Goal: Information Seeking & Learning: Learn about a topic

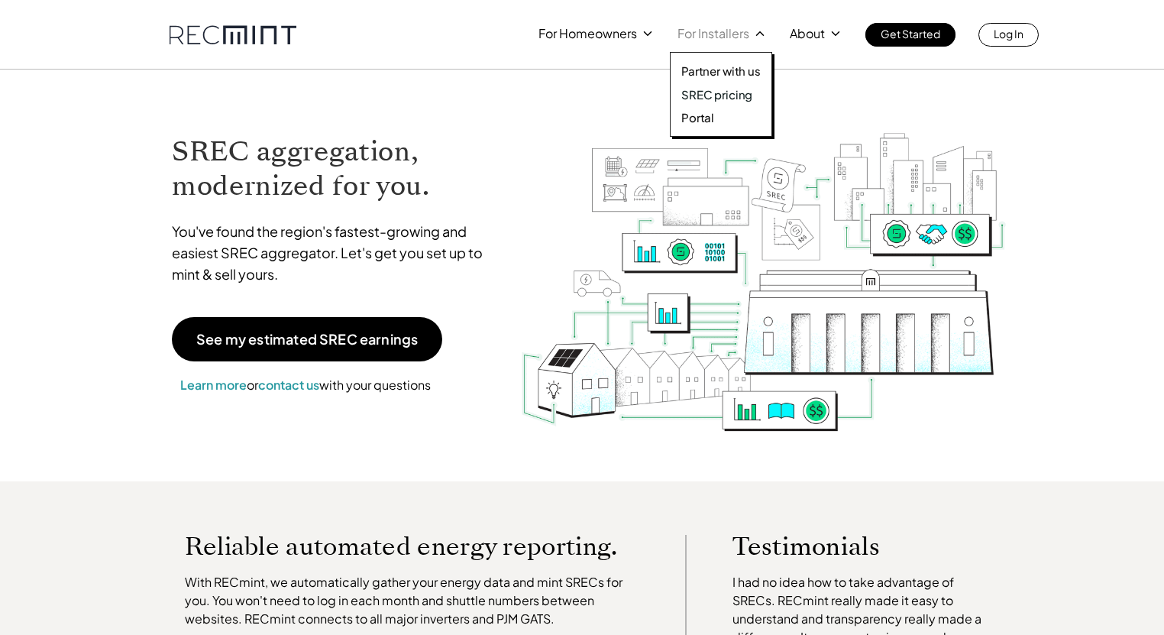
click at [711, 101] on p "SREC pricing" at bounding box center [716, 94] width 71 height 15
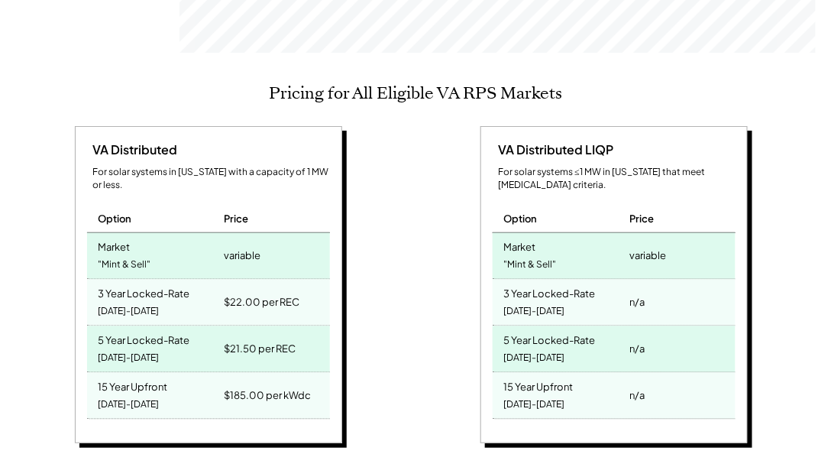
scroll to position [655, 0]
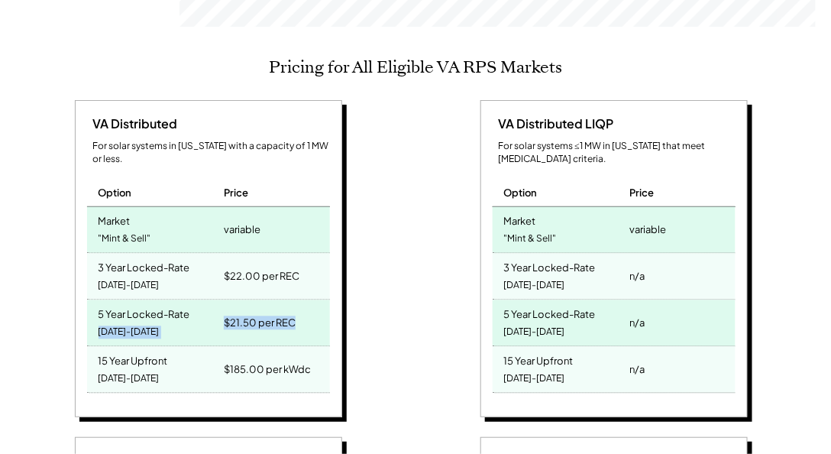
drag, startPoint x: 306, startPoint y: 293, endPoint x: 199, endPoint y: 297, distance: 107.0
click at [200, 300] on div "5 Year Locked-Rate 2025-2029 $21.50 per REC" at bounding box center [208, 323] width 243 height 47
click at [316, 306] on div "$21.50 per REC" at bounding box center [274, 323] width 109 height 46
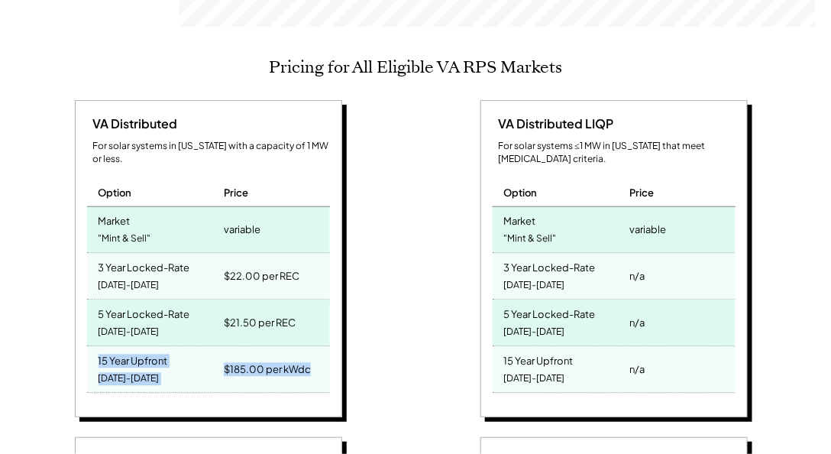
drag, startPoint x: 312, startPoint y: 351, endPoint x: 86, endPoint y: 332, distance: 227.0
click at [87, 347] on div "15 Year Upfront 2025-2039 $185.00 per kWdc" at bounding box center [208, 370] width 243 height 47
click at [87, 347] on div "15 Year Upfront 2025-2039" at bounding box center [154, 370] width 134 height 46
click at [449, 306] on div "VA Distributed LIQP For solar systems ≤1 MW in Virginia that meet low-income cr…" at bounding box center [616, 261] width 390 height 322
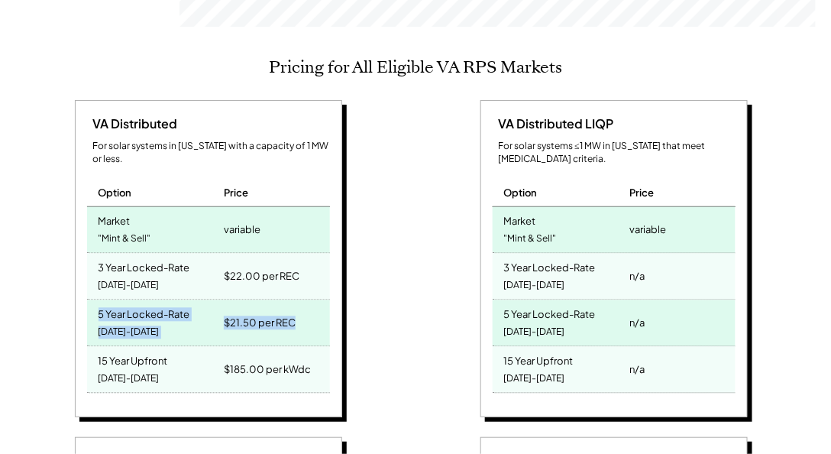
drag, startPoint x: 309, startPoint y: 309, endPoint x: 81, endPoint y: 282, distance: 230.0
click at [81, 282] on div "VA Distributed For solar systems in Virginia with a capacity of 1 MW or less. O…" at bounding box center [208, 259] width 267 height 318
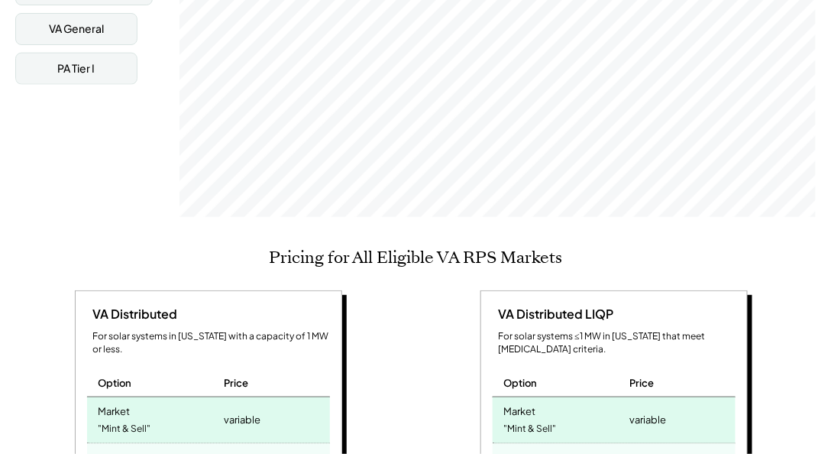
scroll to position [306, 0]
